Goal: Unclear

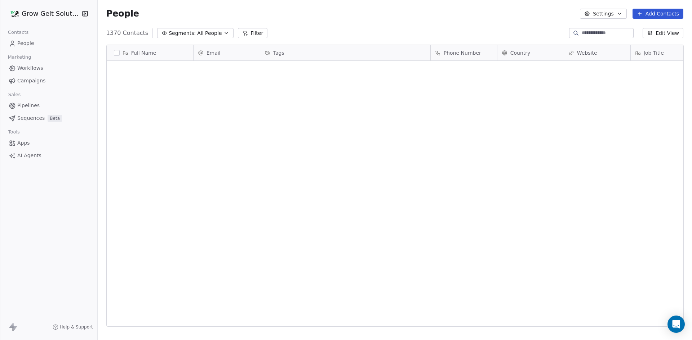
scroll to position [294, 589]
